Goal: Information Seeking & Learning: Learn about a topic

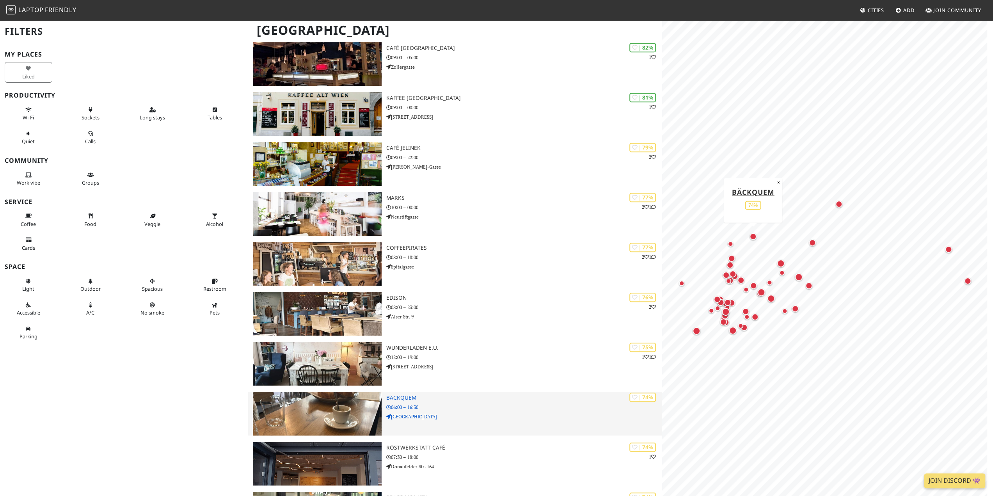
scroll to position [468, 0]
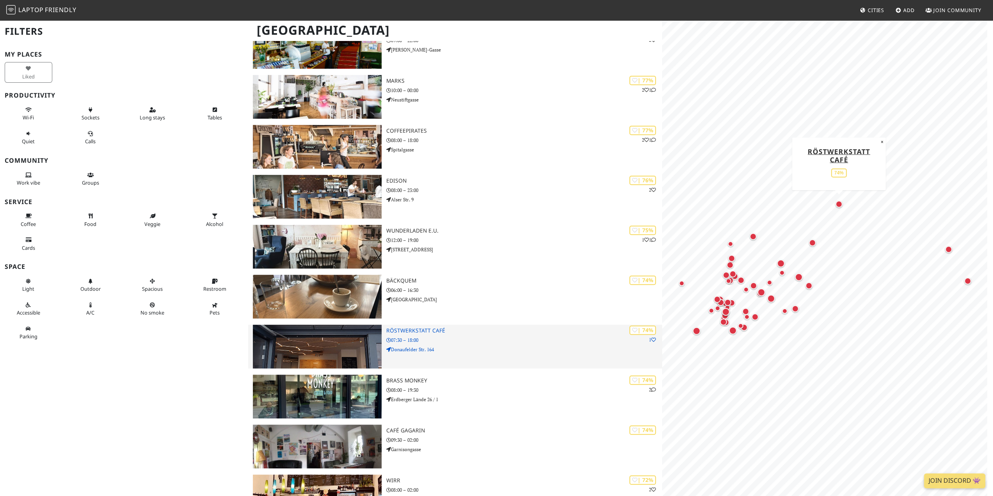
click at [566, 342] on p "07:30 – 18:00" at bounding box center [524, 339] width 276 height 7
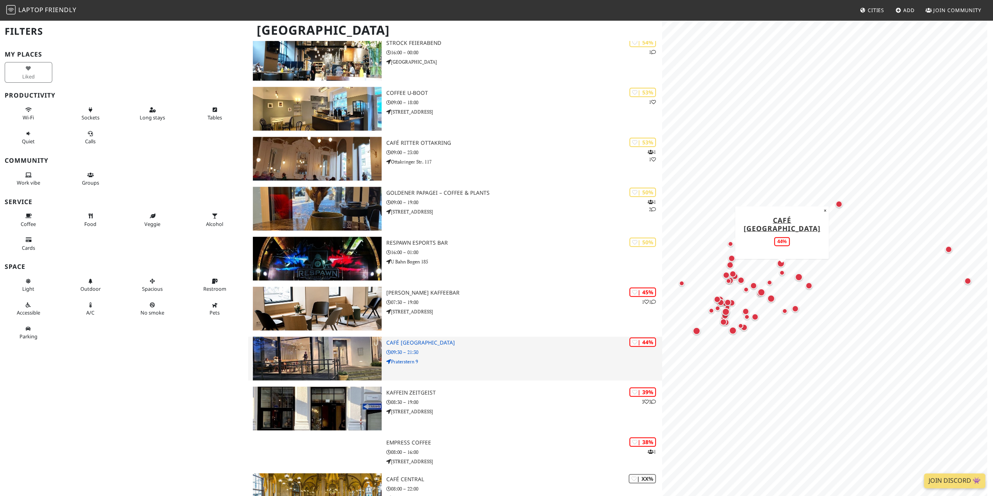
scroll to position [2145, 0]
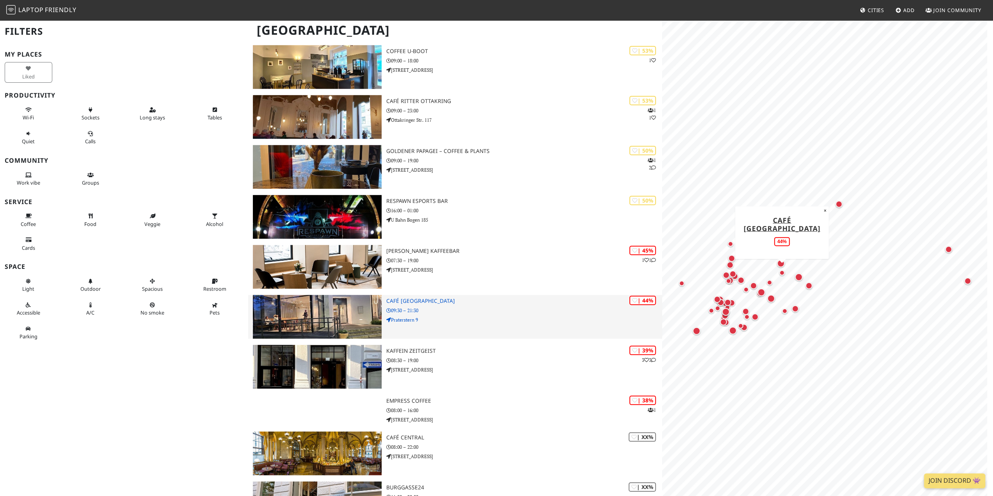
click at [434, 302] on h3 "Café [GEOGRAPHIC_DATA]" at bounding box center [524, 301] width 276 height 7
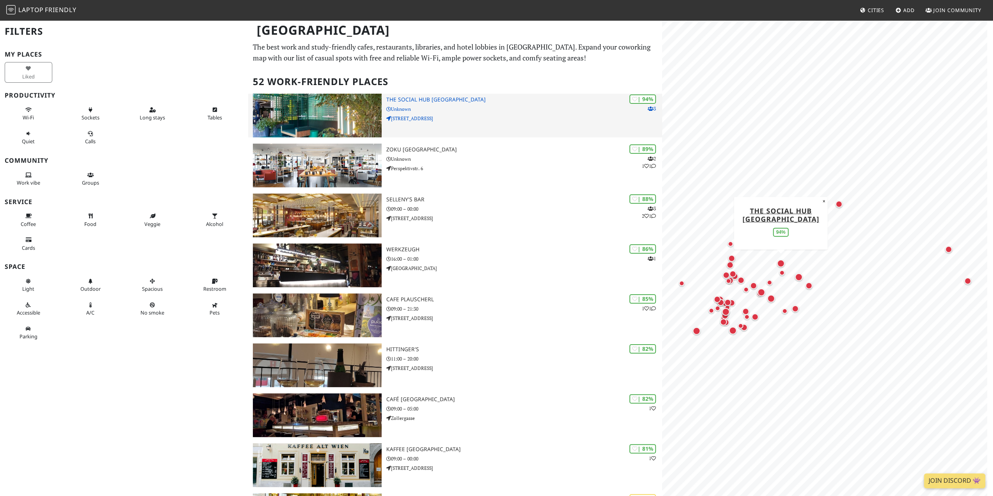
click at [442, 100] on h3 "The Social Hub [GEOGRAPHIC_DATA]" at bounding box center [524, 99] width 276 height 7
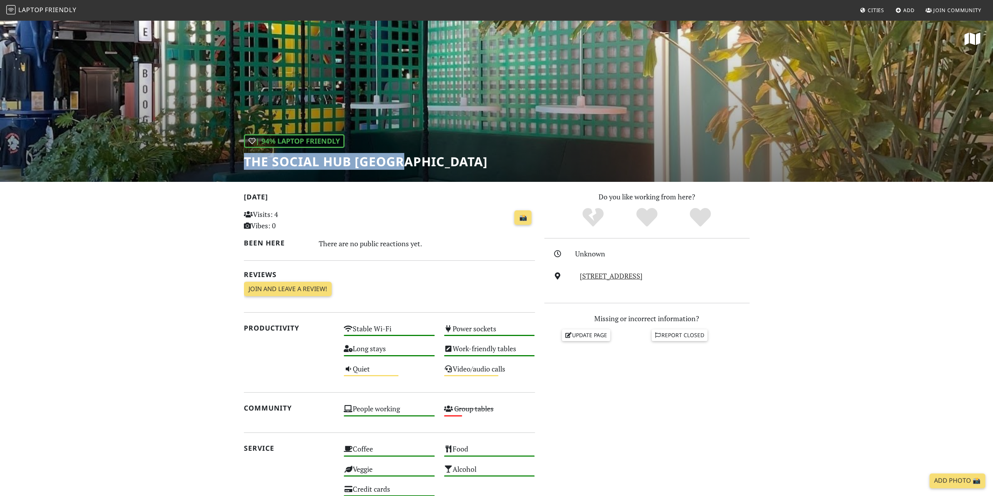
drag, startPoint x: 249, startPoint y: 160, endPoint x: 411, endPoint y: 154, distance: 162.4
click at [411, 154] on div "| 94% Laptop Friendly The Social Hub Vienna" at bounding box center [496, 101] width 993 height 162
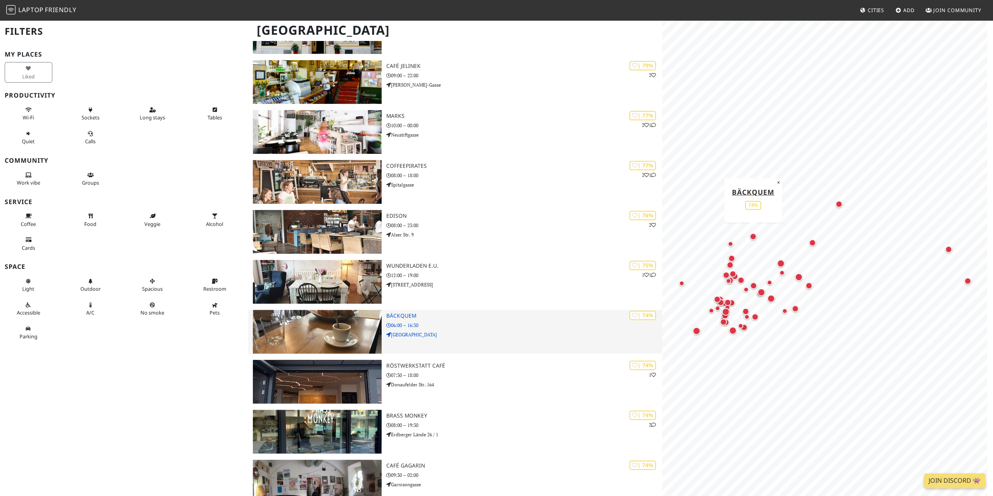
scroll to position [468, 0]
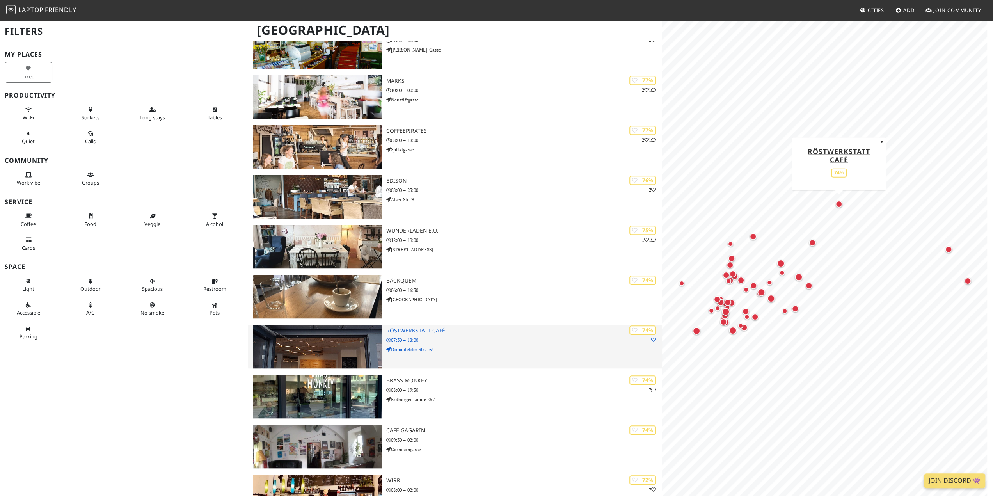
click at [449, 349] on p "Donaufelder Str. 164" at bounding box center [524, 349] width 276 height 7
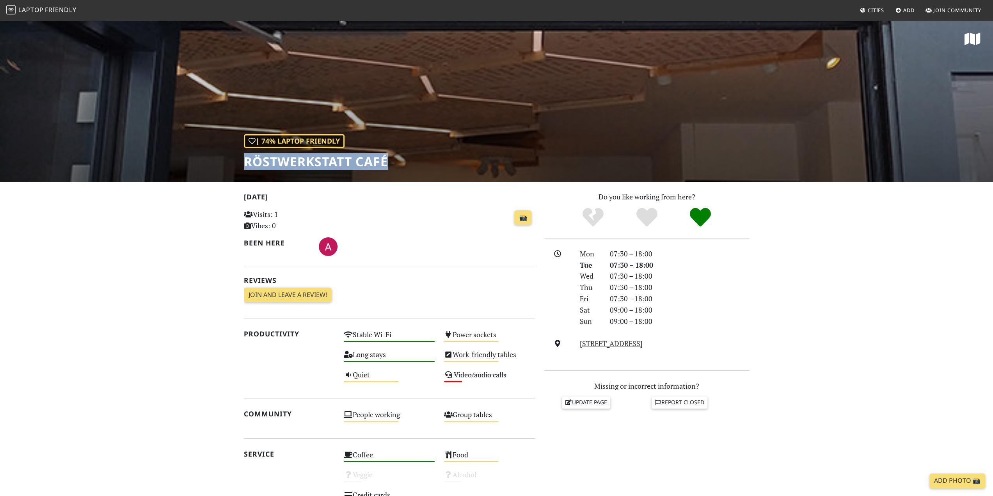
drag, startPoint x: 236, startPoint y: 161, endPoint x: 410, endPoint y: 160, distance: 174.3
click at [410, 160] on div "| 74% Laptop Friendly Röstwerkstatt Café" at bounding box center [496, 101] width 993 height 162
copy h1 "Röstwerkstatt Café"
click at [374, 167] on h1 "Röstwerkstatt Café" at bounding box center [316, 161] width 144 height 15
drag, startPoint x: 238, startPoint y: 162, endPoint x: 396, endPoint y: 165, distance: 158.4
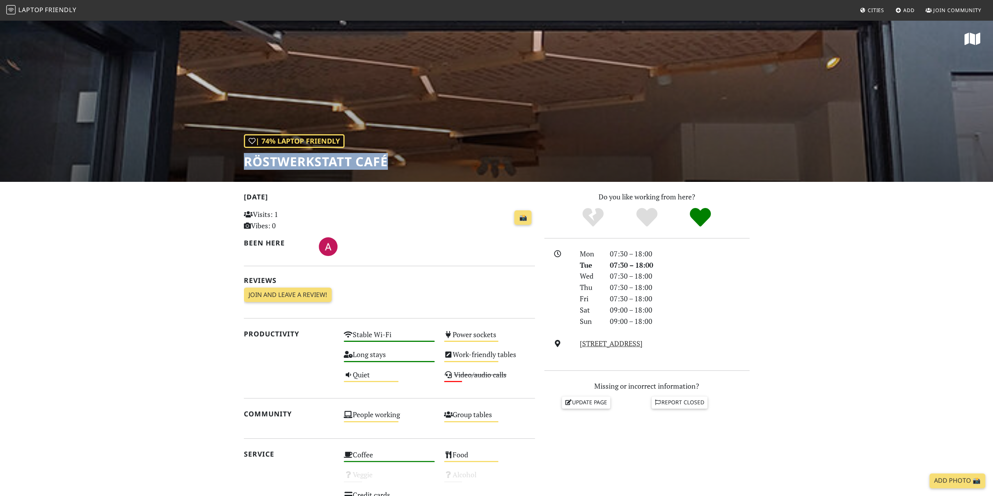
click at [396, 165] on div "| 74% Laptop Friendly Röstwerkstatt Café" at bounding box center [496, 101] width 993 height 162
copy h1 "Röstwerkstatt Café"
click at [409, 267] on div "Today Visits: 1 Vibes: 0 📸 Been here Reviews Join and leave a review! Join and …" at bounding box center [389, 249] width 291 height 117
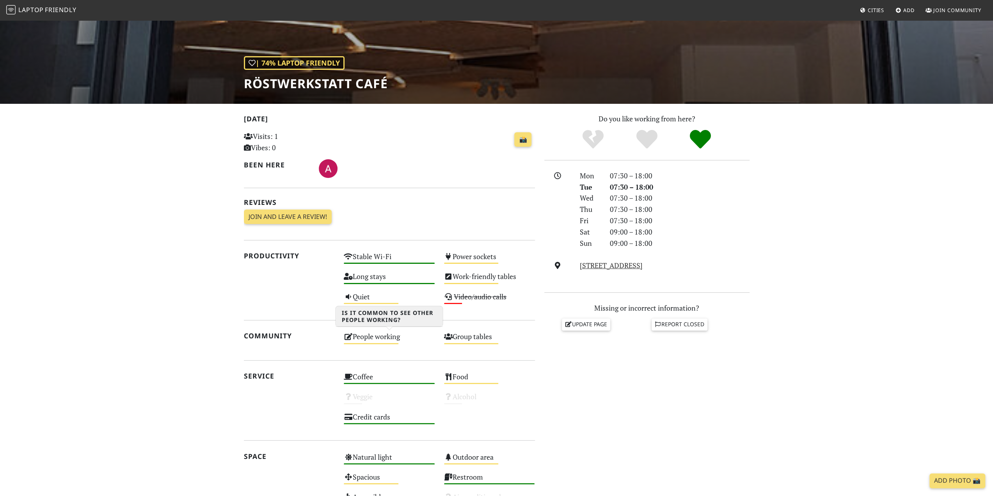
scroll to position [117, 0]
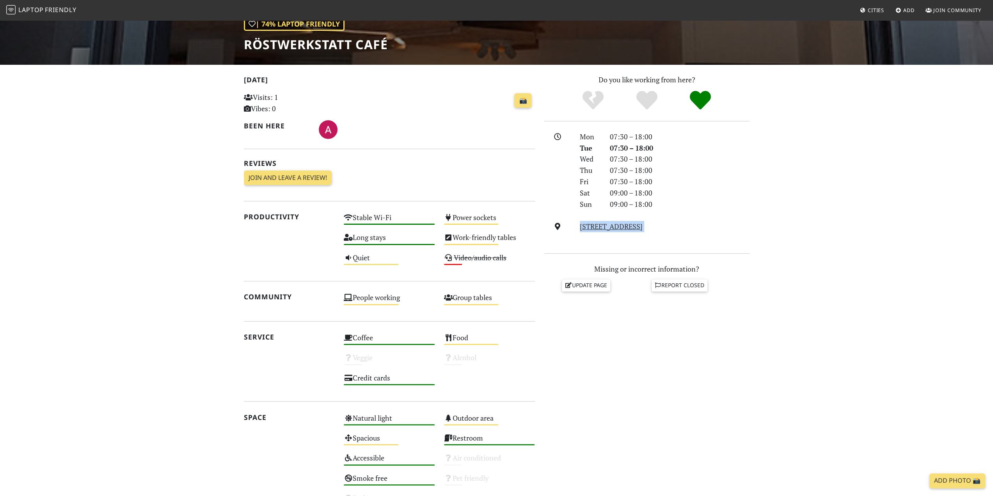
drag, startPoint x: 575, startPoint y: 232, endPoint x: 730, endPoint y: 234, distance: 155.2
click at [730, 234] on div "Mon 07:30 – 18:00 Tue 07:30 – 18:00 Wed 07:30 – 18:00 Thu 07:30 – 18:00 Fri 07:…" at bounding box center [646, 187] width 205 height 112
copy div "Donaufelder Str. 164, 1220, Vienna"
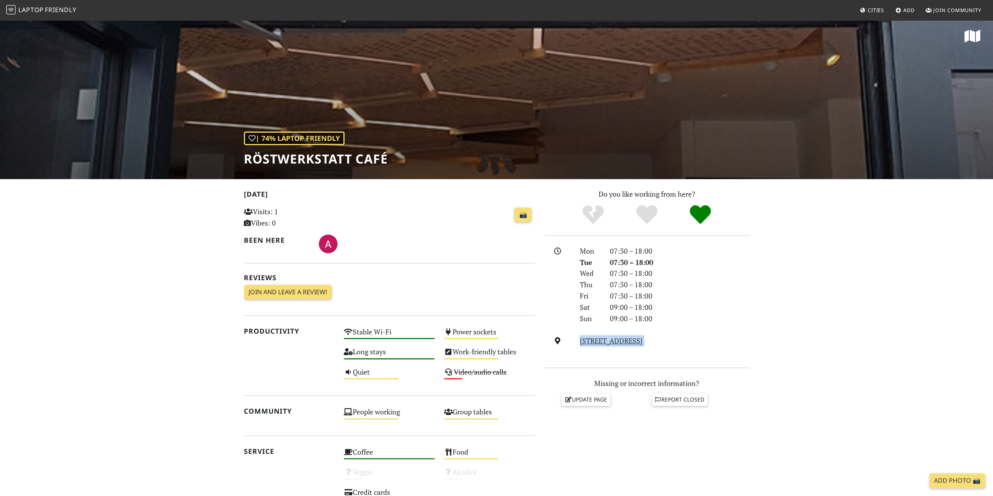
scroll to position [0, 0]
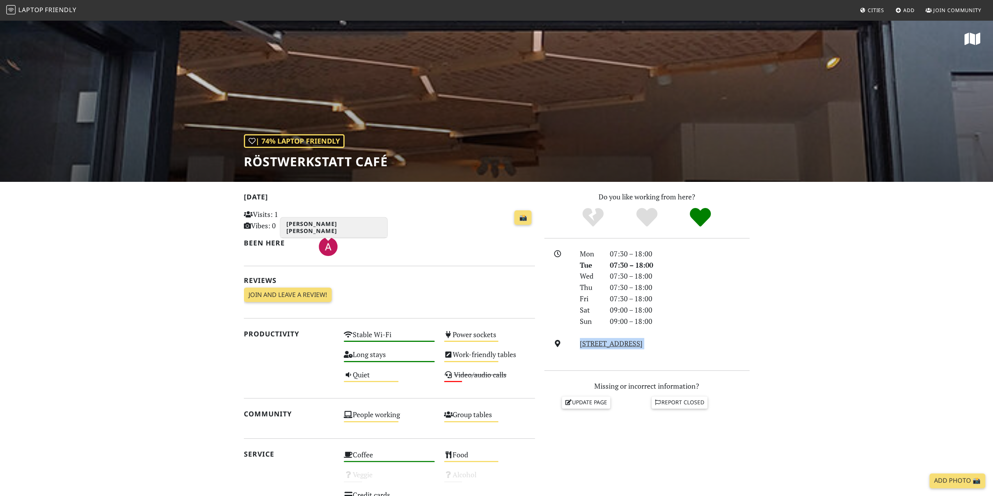
click at [327, 244] on img "Alejandra Benet Garcia" at bounding box center [328, 246] width 19 height 19
click at [593, 156] on div "| 74% Laptop Friendly Röstwerkstatt Café" at bounding box center [496, 101] width 993 height 162
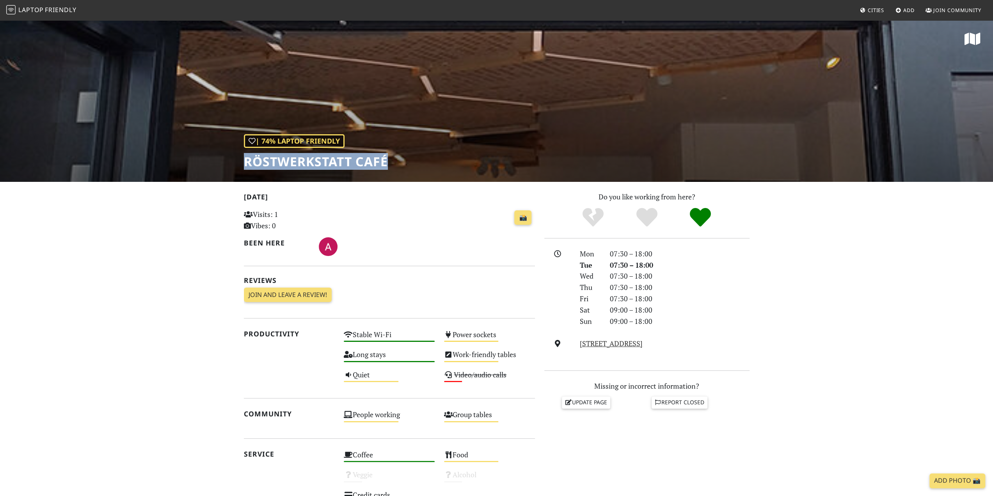
drag, startPoint x: 280, startPoint y: 165, endPoint x: 406, endPoint y: 171, distance: 126.5
click at [406, 171] on div "| 74% Laptop Friendly Röstwerkstatt Café" at bounding box center [496, 101] width 993 height 162
copy h1 "Röstwerkstatt Café"
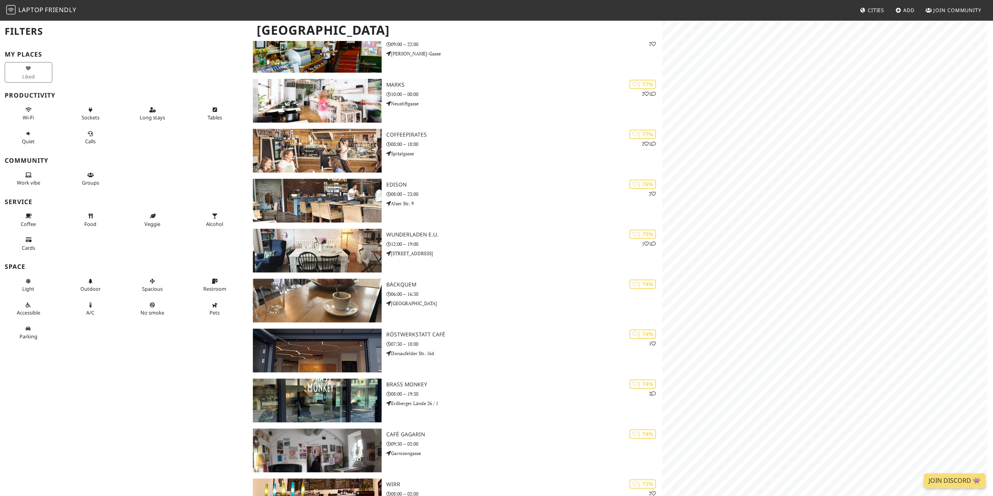
scroll to position [468, 0]
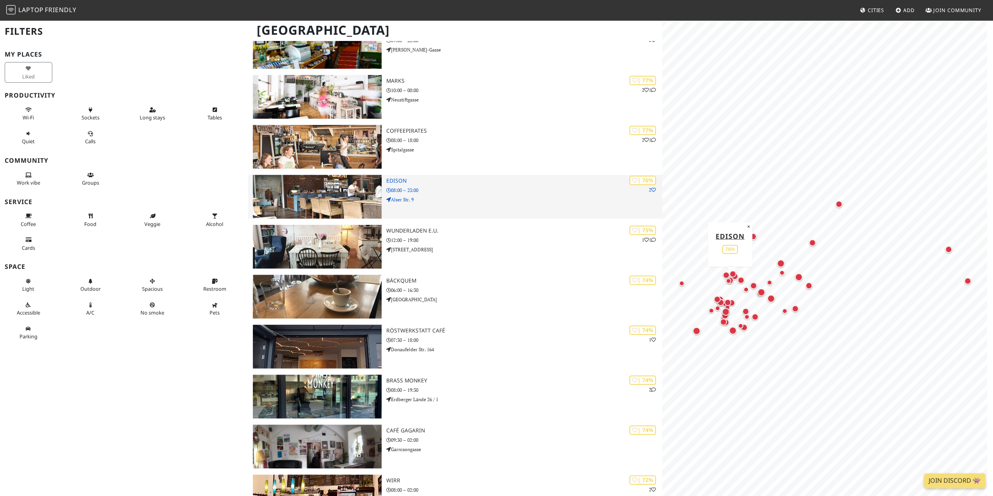
click at [354, 198] on img at bounding box center [317, 197] width 128 height 44
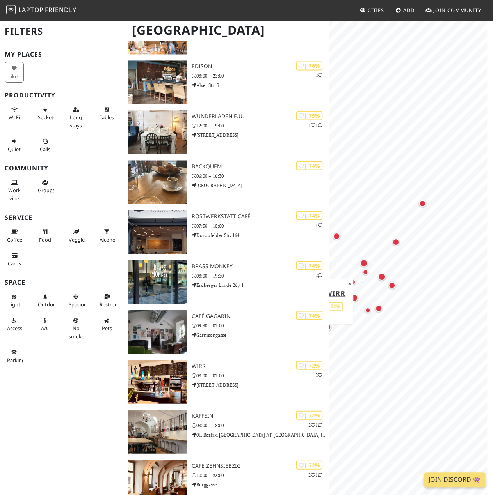
scroll to position [641, 0]
